Goal: Information Seeking & Learning: Learn about a topic

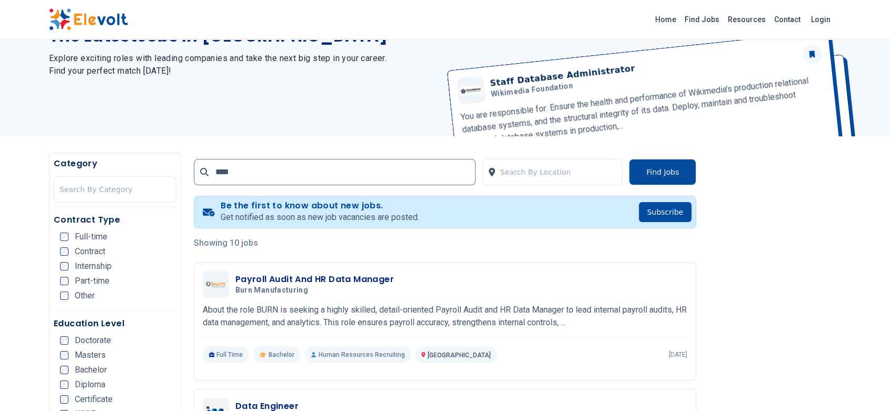
scroll to position [87, 0]
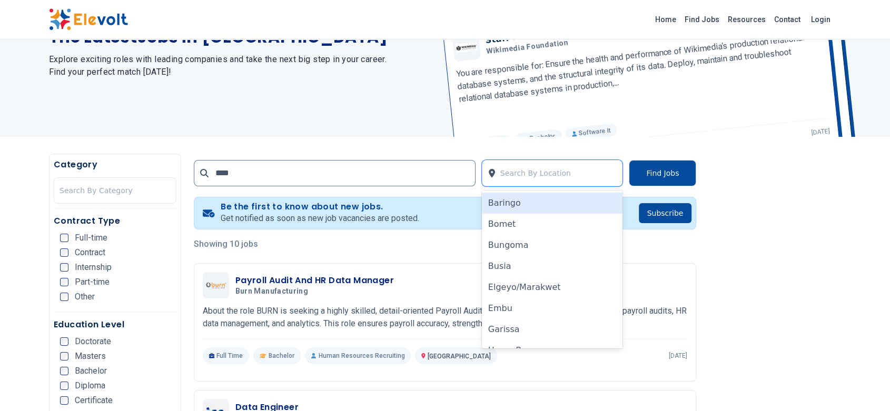
drag, startPoint x: 497, startPoint y: 180, endPoint x: 375, endPoint y: 434, distance: 282.0
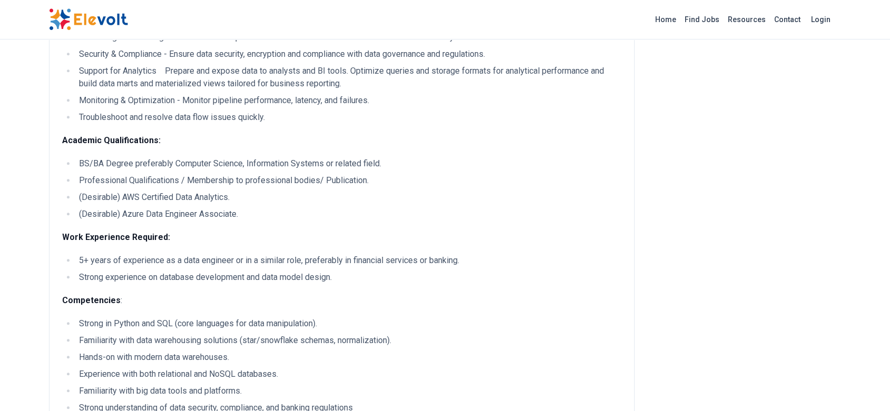
scroll to position [578, 0]
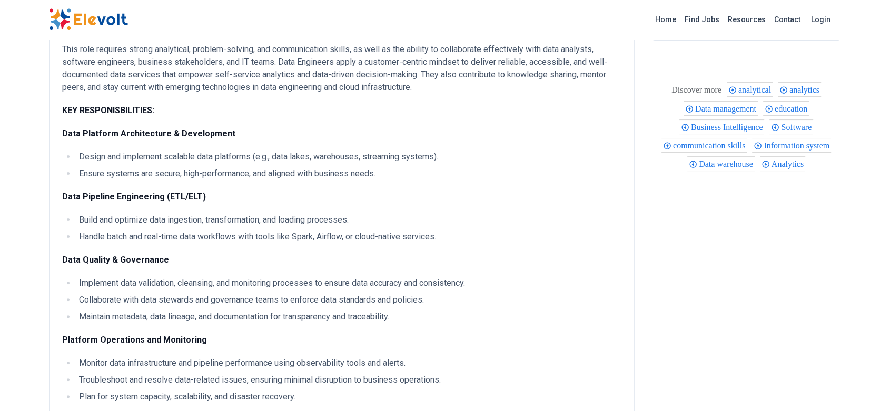
scroll to position [241, 0]
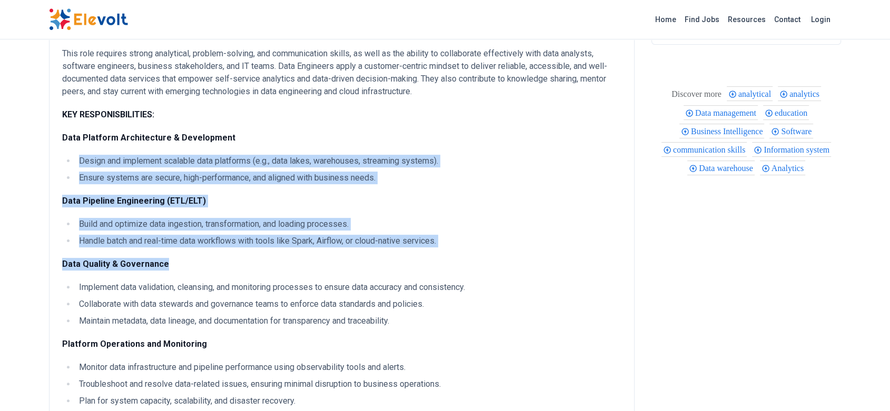
drag, startPoint x: 80, startPoint y: 160, endPoint x: 216, endPoint y: 258, distance: 168.3
click at [216, 258] on div "JOB PURPOSE: Data Engineers are responsible for the design, development, and op…" at bounding box center [341, 383] width 559 height 1009
click at [216, 258] on p "Data Quality & Governance" at bounding box center [341, 264] width 559 height 13
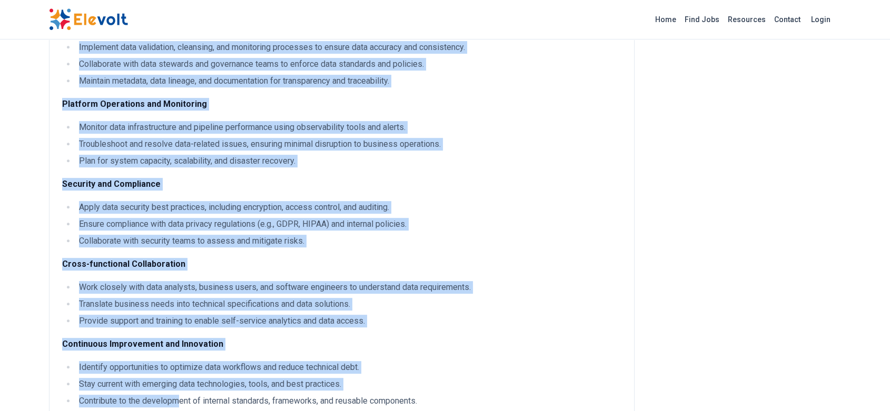
drag, startPoint x: 66, startPoint y: 139, endPoint x: 180, endPoint y: 410, distance: 294.2
click at [180, 410] on div "JOB PURPOSE: Data Engineers are responsible for the design, development, and op…" at bounding box center [341, 143] width 559 height 1009
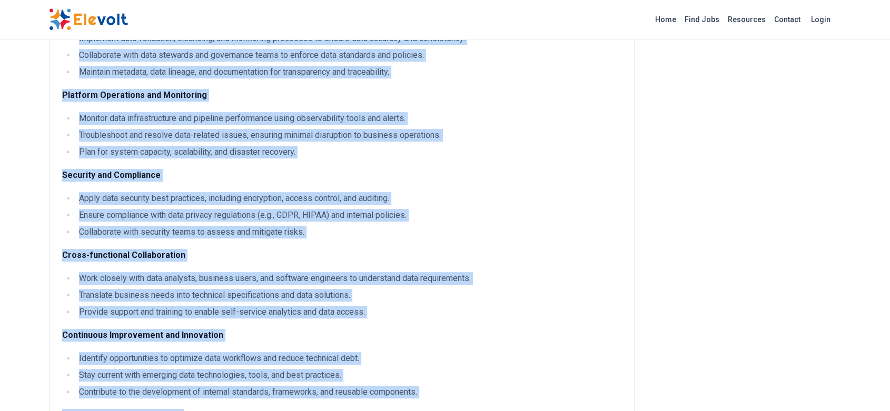
click at [182, 292] on li "Translate business needs into technical specifications and data solutions." at bounding box center [349, 295] width 546 height 13
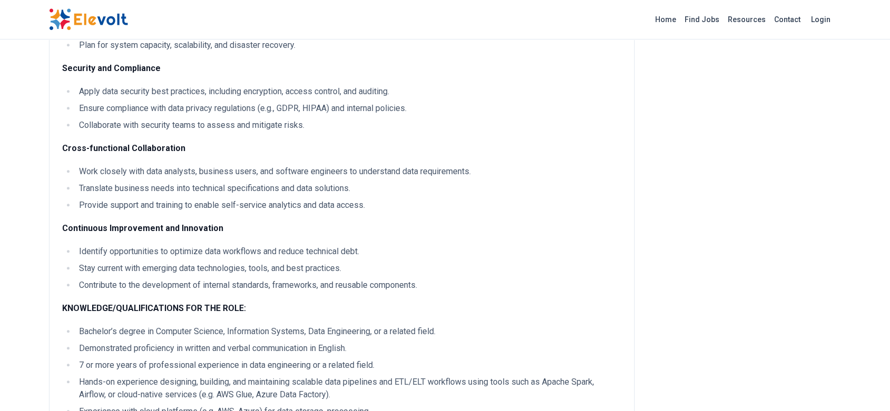
scroll to position [597, 0]
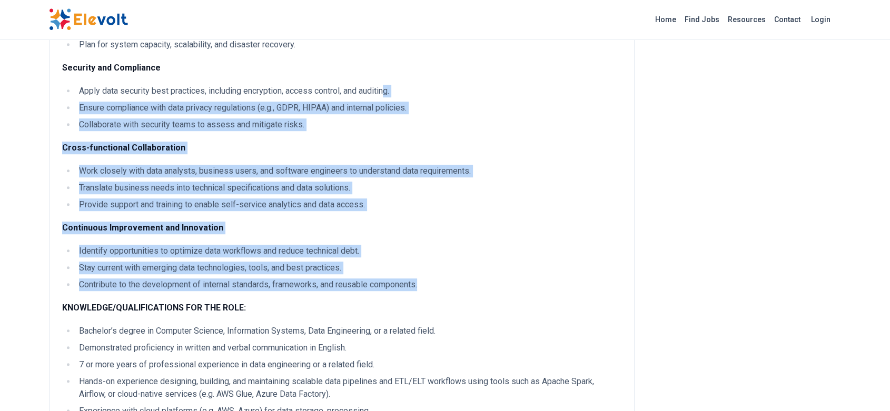
drag, startPoint x: 427, startPoint y: 284, endPoint x: 387, endPoint y: 76, distance: 211.5
click at [387, 76] on div "JOB PURPOSE: Data Engineers are responsible for the design, development, and op…" at bounding box center [341, 26] width 559 height 1009
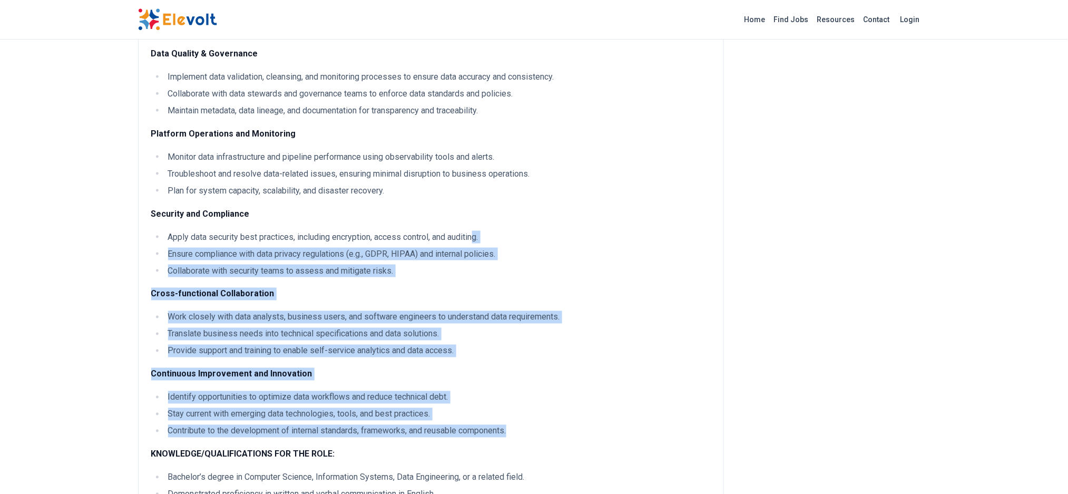
scroll to position [468, 0]
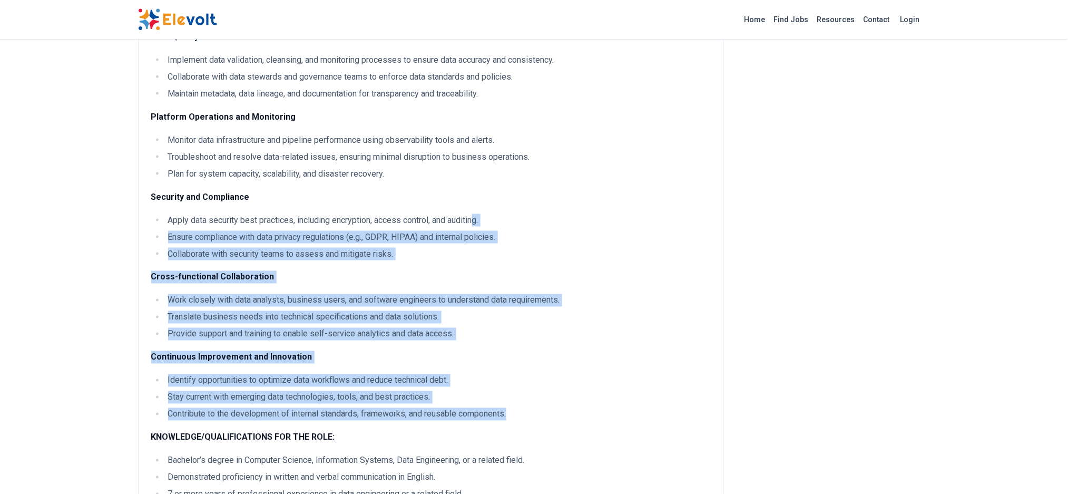
click at [675, 254] on li "Collaborate with security teams to assess and mitigate risks." at bounding box center [438, 254] width 546 height 13
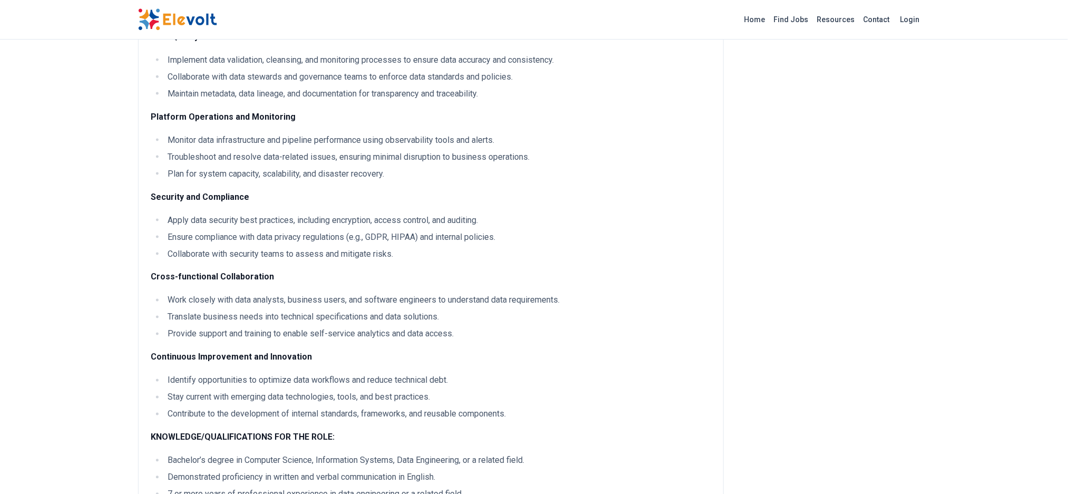
click at [510, 411] on li "Contribute to the development of internal standards, frameworks, and reusable c…" at bounding box center [438, 414] width 546 height 13
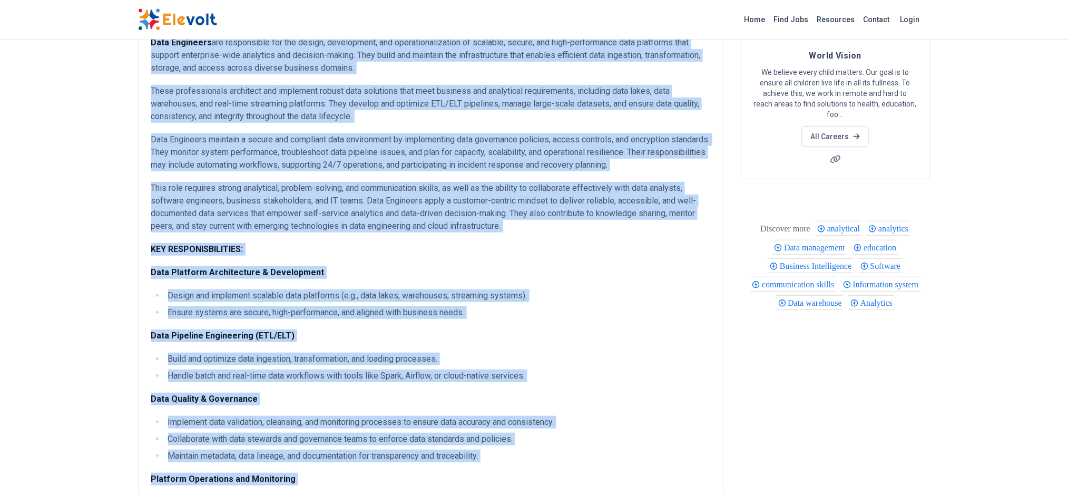
scroll to position [0, 0]
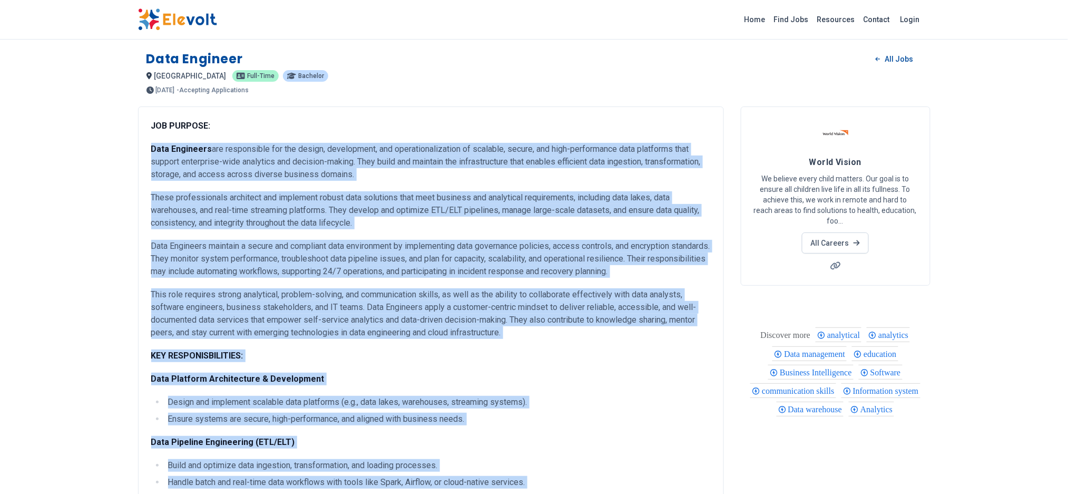
drag, startPoint x: 513, startPoint y: 414, endPoint x: 104, endPoint y: 150, distance: 487.0
copy div "Data Engineers are responsible for the design, development, and operationalizat…"
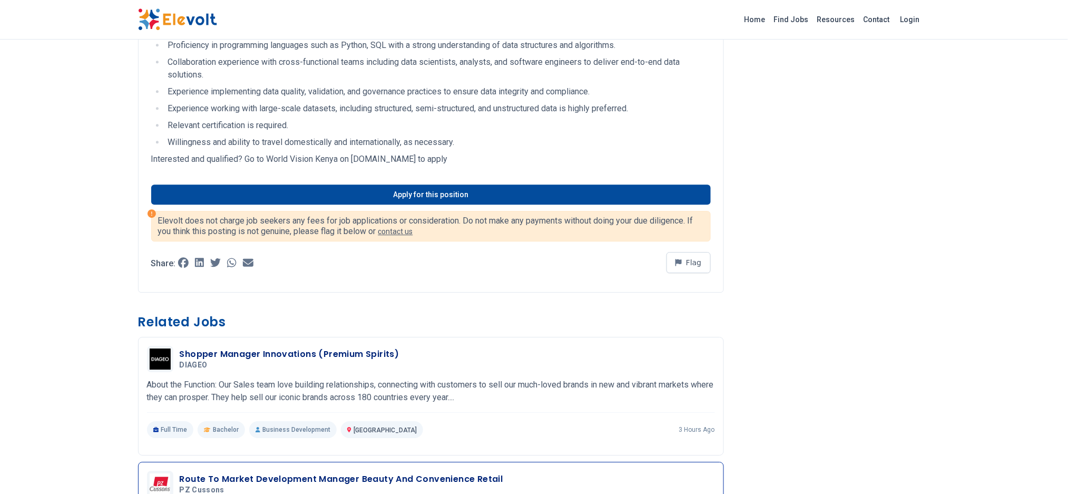
scroll to position [966, 0]
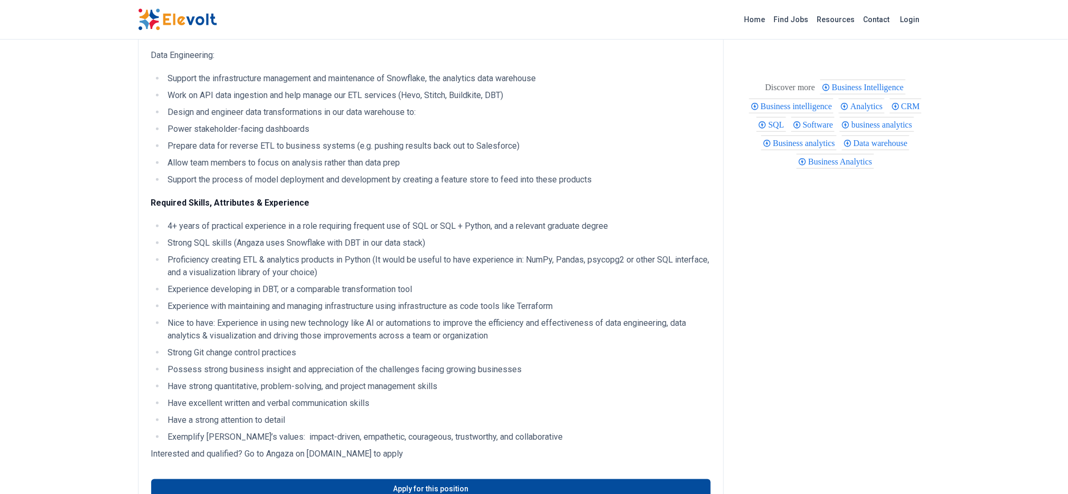
scroll to position [195, 0]
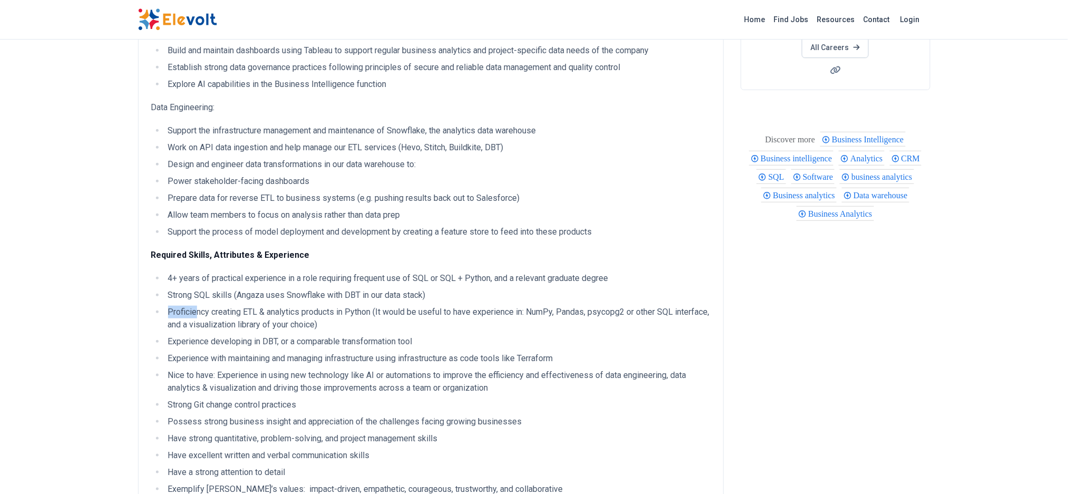
drag, startPoint x: 168, startPoint y: 315, endPoint x: 197, endPoint y: 309, distance: 30.2
click at [197, 309] on li "Proficiency creating ETL & analytics products in Python (It would be useful to …" at bounding box center [438, 318] width 546 height 25
click at [308, 206] on ul "Support the infrastructure management and maintenance of Snowflake, the analyti…" at bounding box center [430, 181] width 559 height 114
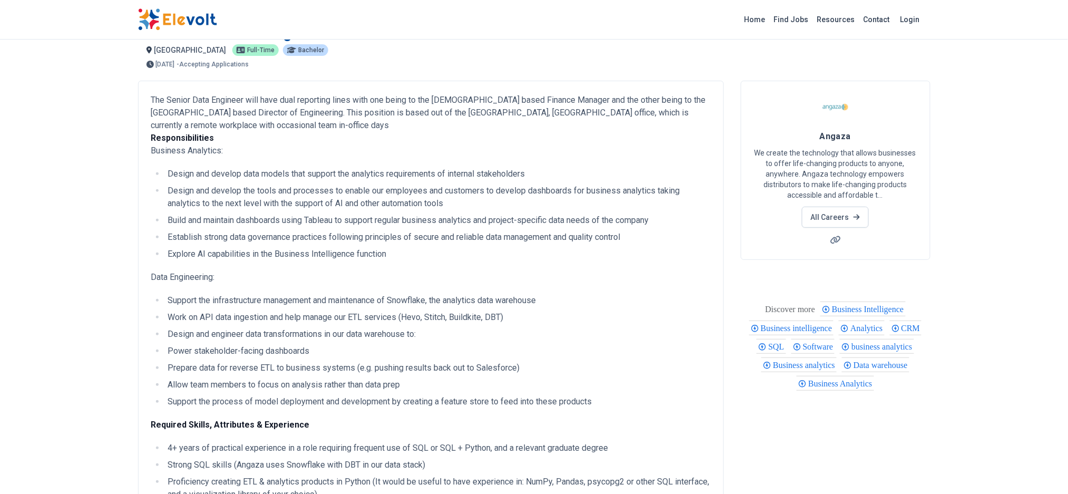
scroll to position [16, 0]
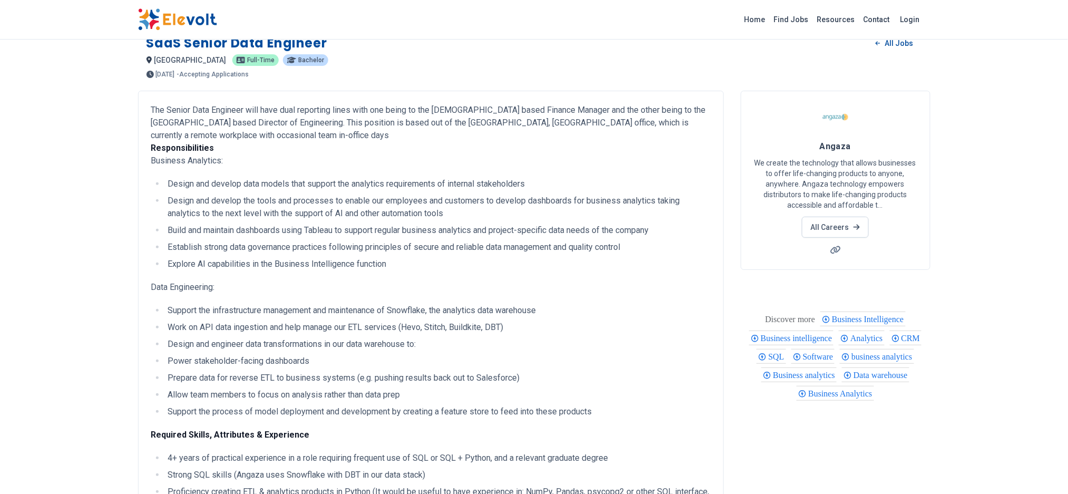
click at [168, 180] on li "Design and develop data models that support the analytics requirements of inter…" at bounding box center [438, 184] width 546 height 13
drag, startPoint x: 168, startPoint y: 179, endPoint x: 157, endPoint y: 164, distance: 18.6
click at [157, 164] on div "The Senior Data Engineer will have dual reporting lines with one being to the U…" at bounding box center [430, 389] width 559 height 571
click at [157, 164] on p "The Senior Data Engineer will have dual reporting lines with one being to the U…" at bounding box center [430, 135] width 559 height 63
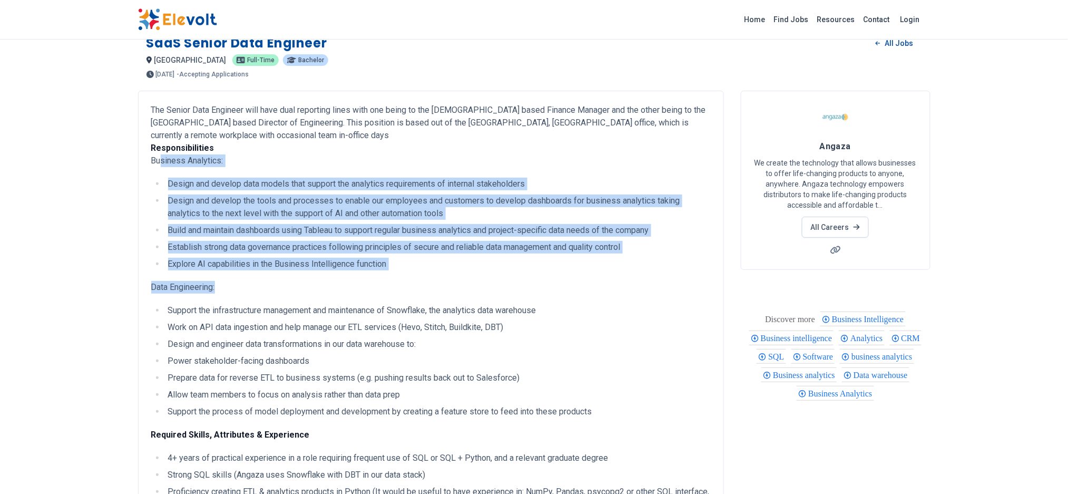
drag, startPoint x: 154, startPoint y: 161, endPoint x: 271, endPoint y: 293, distance: 176.5
click at [271, 293] on div "The Senior Data Engineer will have dual reporting lines with one being to the U…" at bounding box center [430, 389] width 559 height 571
click at [147, 173] on div "The Senior Data Engineer will have dual reporting lines with one being to the U…" at bounding box center [431, 455] width 586 height 728
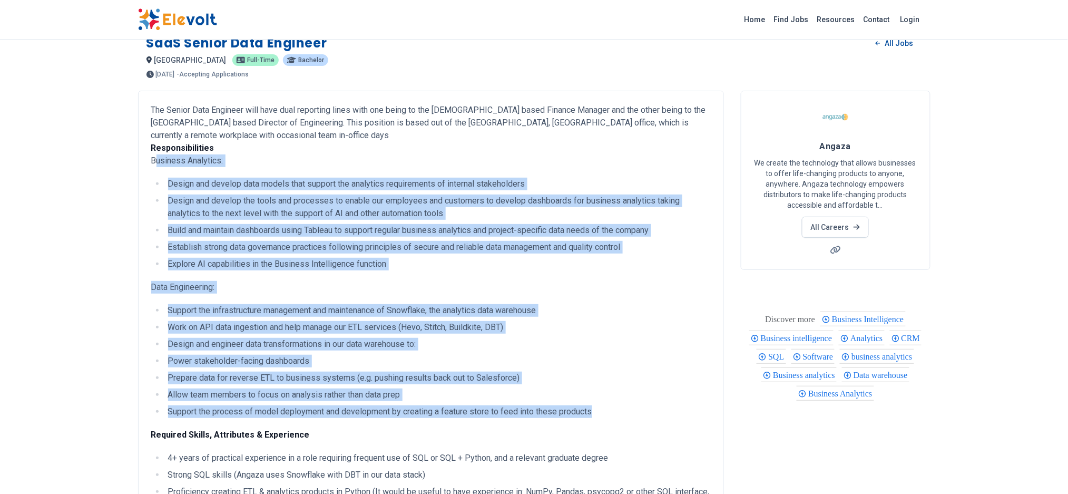
drag, startPoint x: 150, startPoint y: 161, endPoint x: 624, endPoint y: 412, distance: 537.3
click at [624, 412] on div "The Senior Data Engineer will have dual reporting lines with one being to the U…" at bounding box center [431, 455] width 586 height 728
copy div "Business Analytics: Design and develop data models that support the analytics r…"
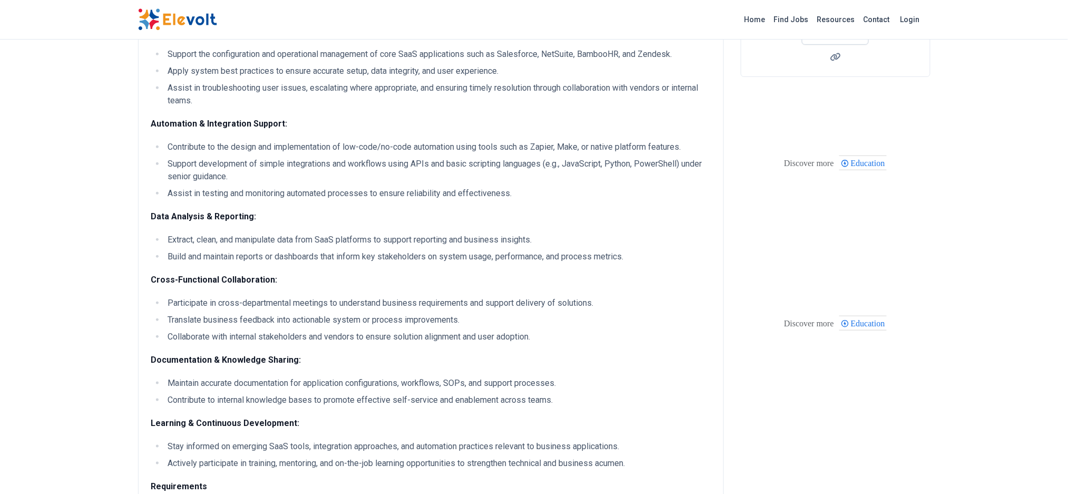
scroll to position [199, 0]
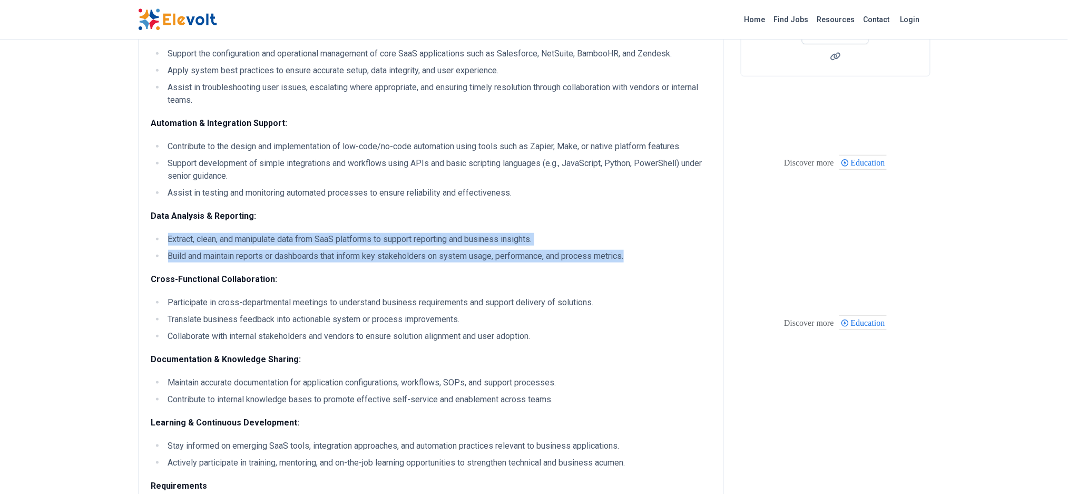
drag, startPoint x: 164, startPoint y: 236, endPoint x: 633, endPoint y: 258, distance: 469.3
click at [633, 258] on ul "Extract, clean, and manipulate data from SaaS platforms to support reporting an…" at bounding box center [430, 247] width 559 height 29
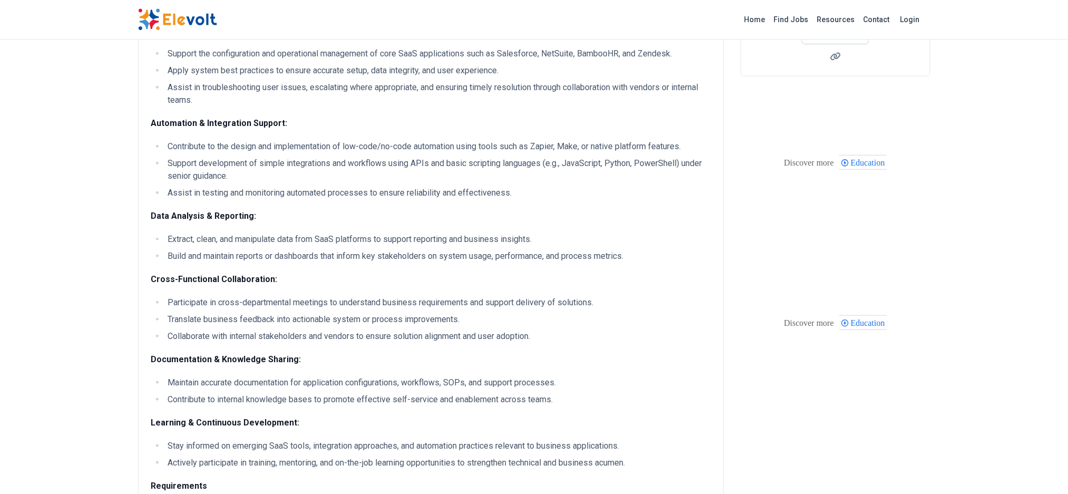
click at [327, 214] on p "Data Analysis & Reporting:" at bounding box center [430, 216] width 559 height 13
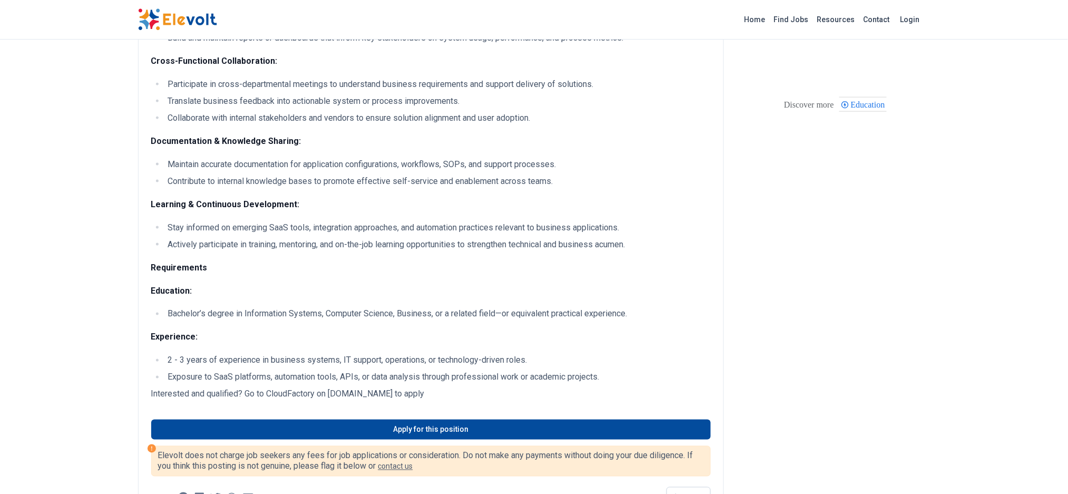
scroll to position [481, 0]
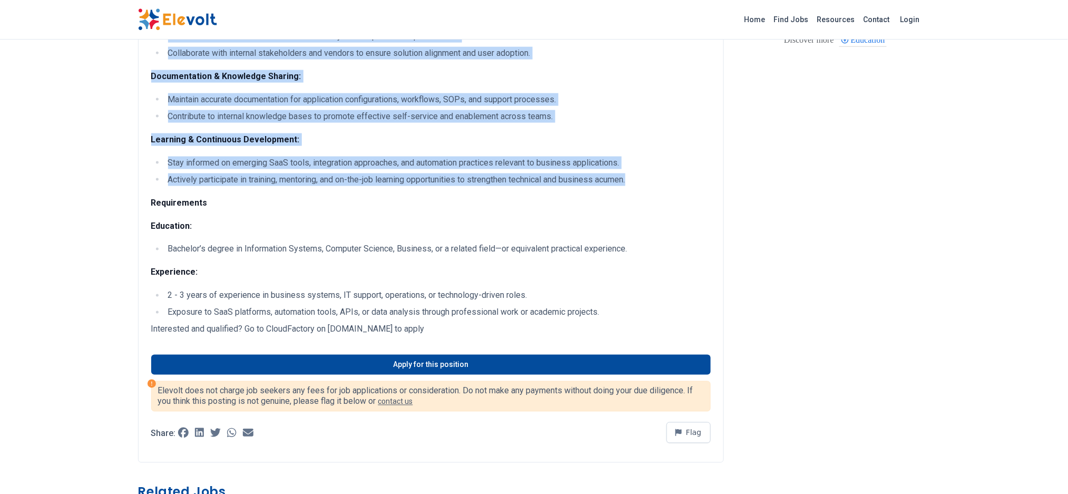
drag, startPoint x: 152, startPoint y: 74, endPoint x: 641, endPoint y: 185, distance: 501.3
copy div "SaaS Application & Process Analysis: Develop a working knowledge of business pr…"
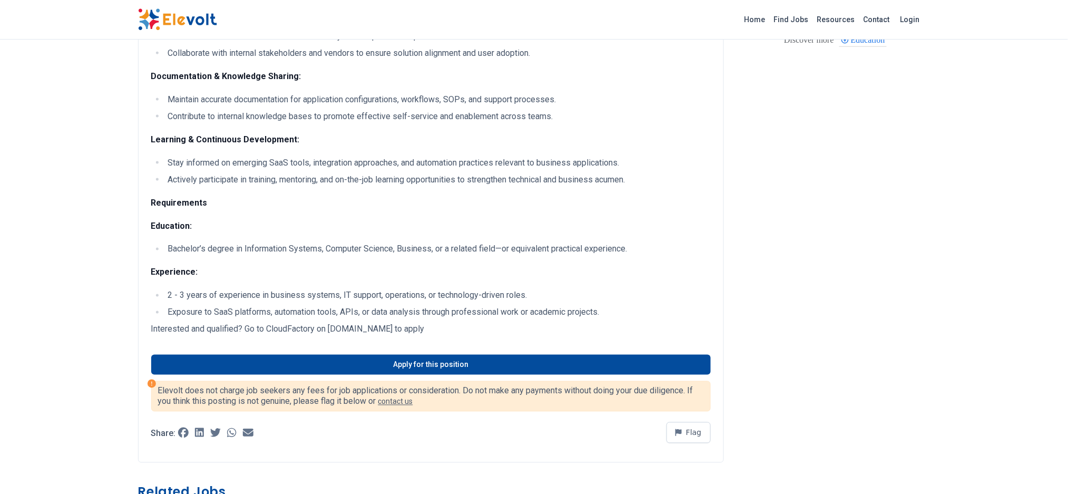
click at [745, 84] on div "Discover more Education" at bounding box center [836, 39] width 190 height 147
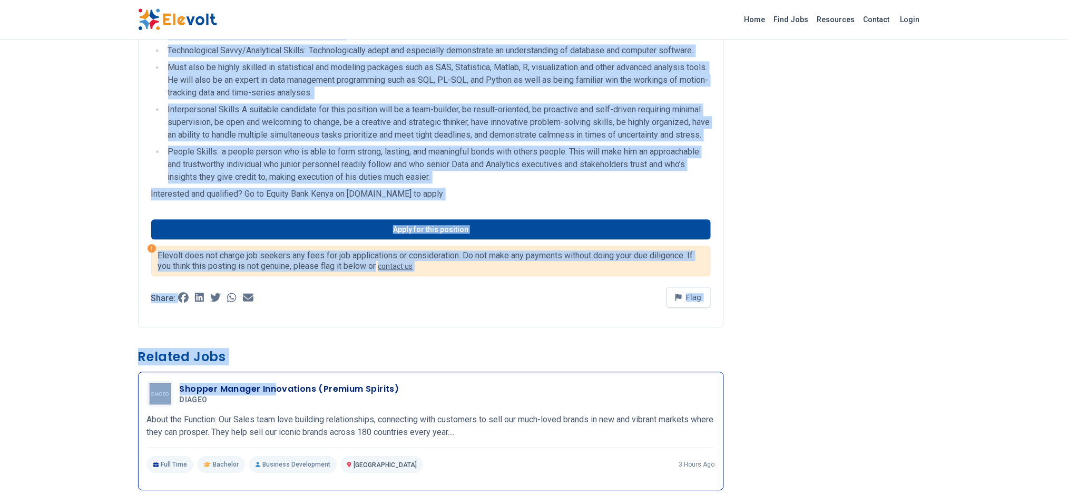
scroll to position [863, 0]
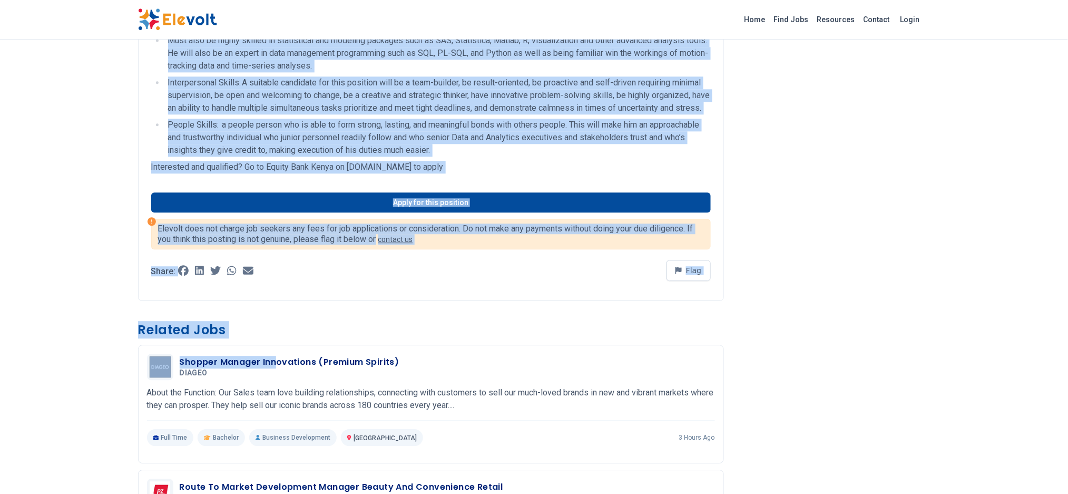
drag, startPoint x: 168, startPoint y: 181, endPoint x: 466, endPoint y: 175, distance: 298.8
copy ul "Loremipsum dolo sitame-consectetu adipisc: Elits, Doeiu- Temporinc, utl. Etdolo…"
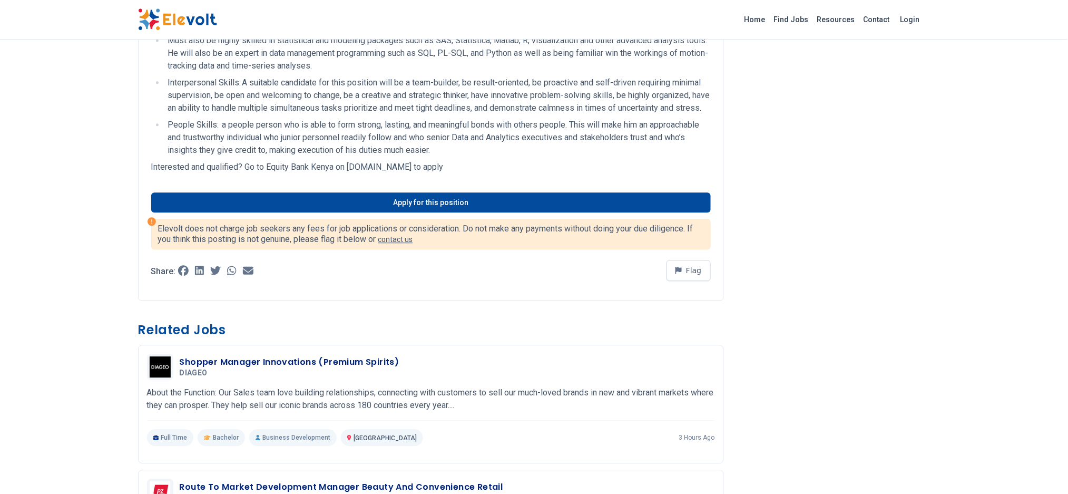
click at [799, 137] on div "Equity Bank Equity's key purpose is to financially empower and elevate communit…" at bounding box center [831, 131] width 198 height 1775
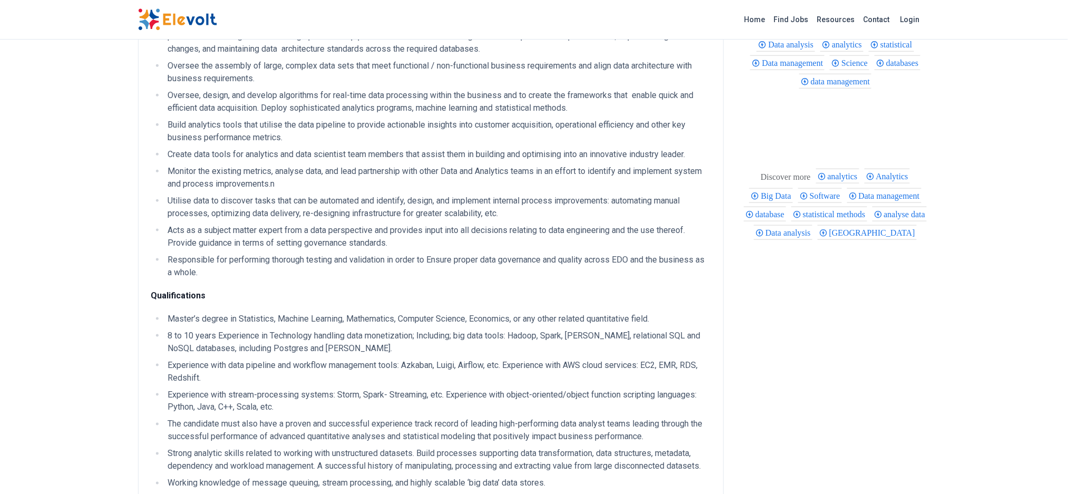
scroll to position [154, 0]
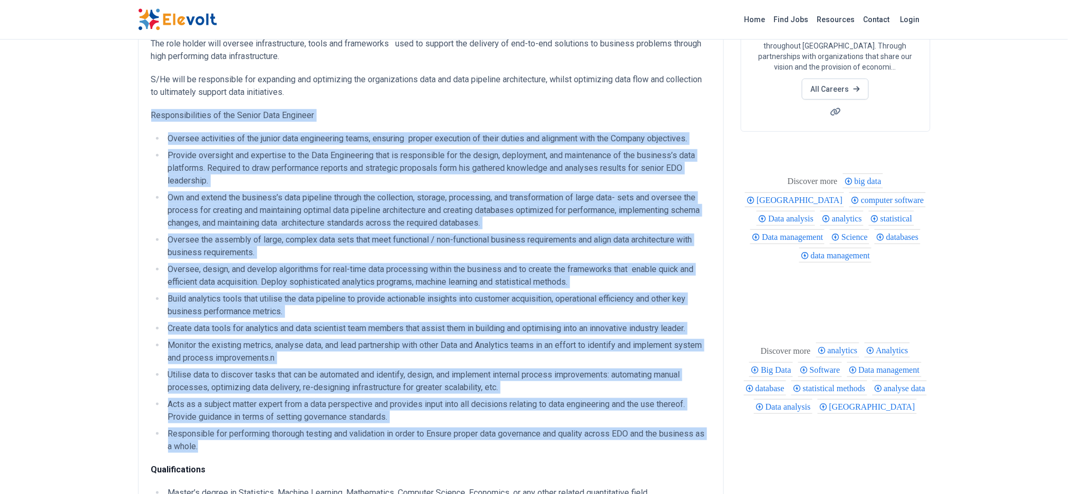
drag, startPoint x: 152, startPoint y: 116, endPoint x: 263, endPoint y: 441, distance: 344.2
click at [263, 441] on div "Description Reporting to Head Data Science, the Senior Data Engineer will be re…" at bounding box center [430, 416] width 559 height 900
copy div "Loremipsumdolors am con Adipis Elit Seddoeiu Tempori utlaboreet do mag aliqua e…"
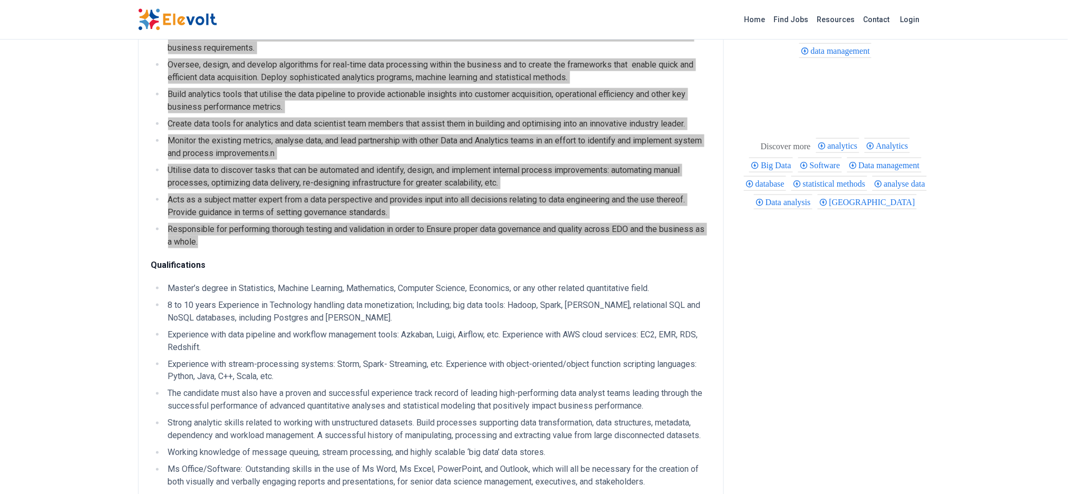
scroll to position [359, 0]
